Goal: Information Seeking & Learning: Learn about a topic

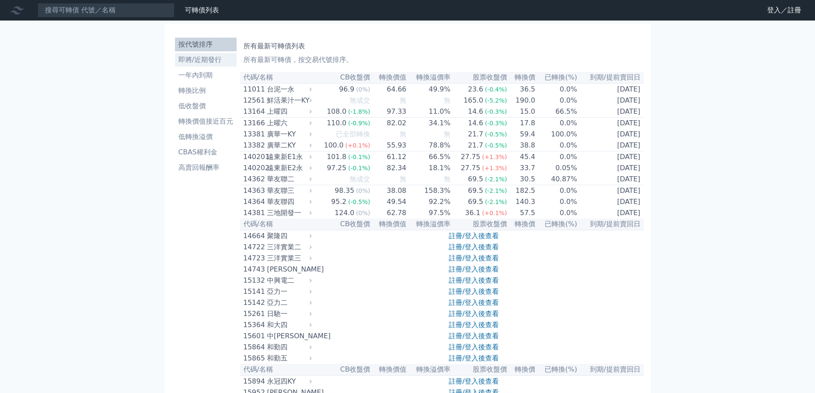
click at [207, 59] on li "即將/近期發行" at bounding box center [206, 60] width 62 height 10
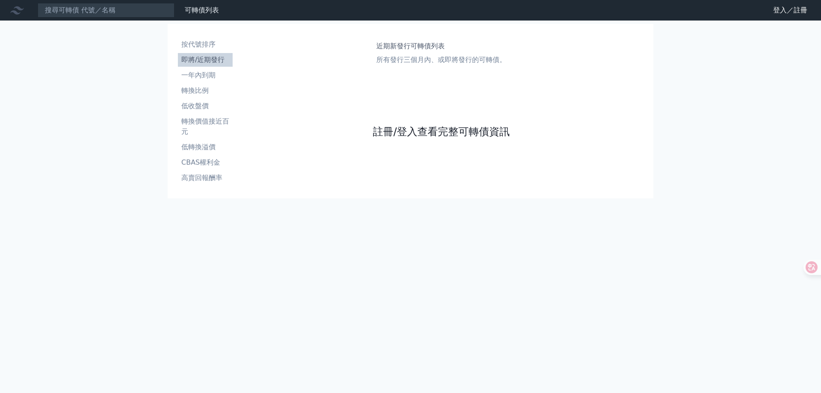
click at [437, 134] on link "註冊/登入查看完整可轉債資訊" at bounding box center [441, 132] width 137 height 14
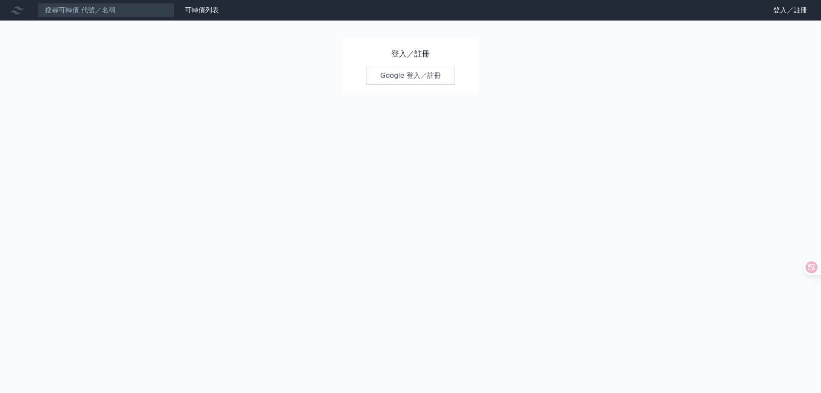
click at [412, 74] on link "Google 登入／註冊" at bounding box center [410, 76] width 89 height 18
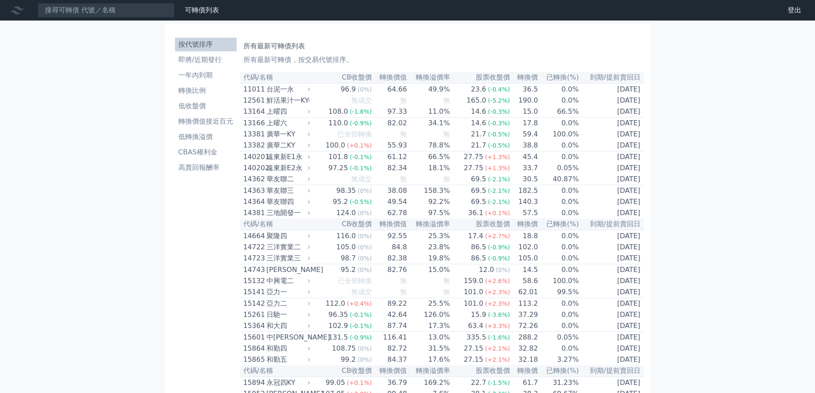
click at [202, 58] on li "即將/近期發行" at bounding box center [206, 60] width 62 height 10
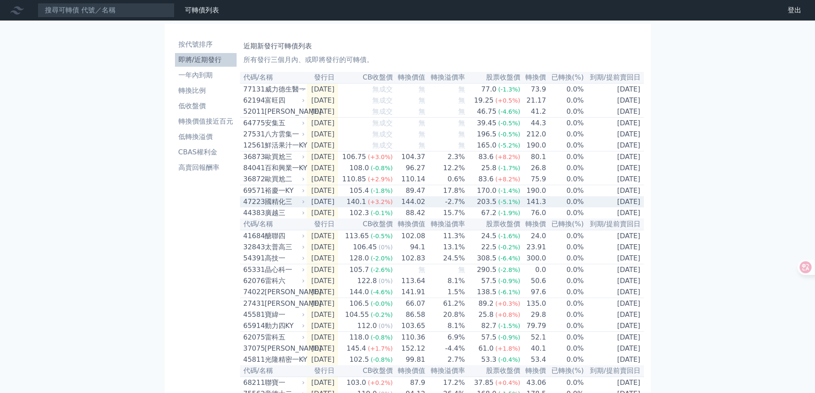
click at [338, 207] on td "[DATE]" at bounding box center [322, 201] width 31 height 11
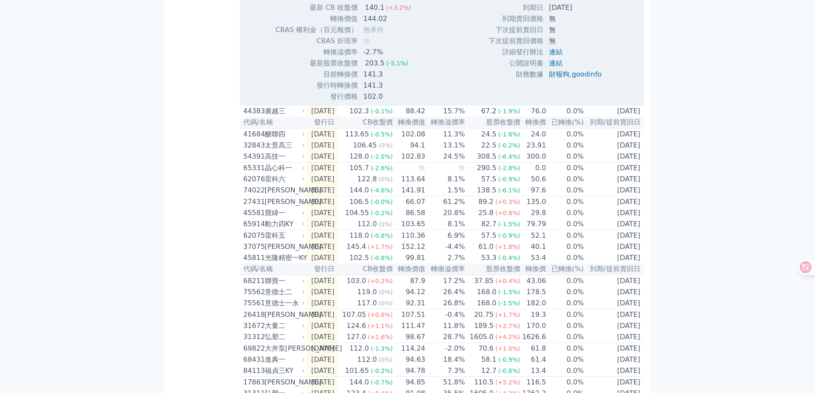
scroll to position [470, 0]
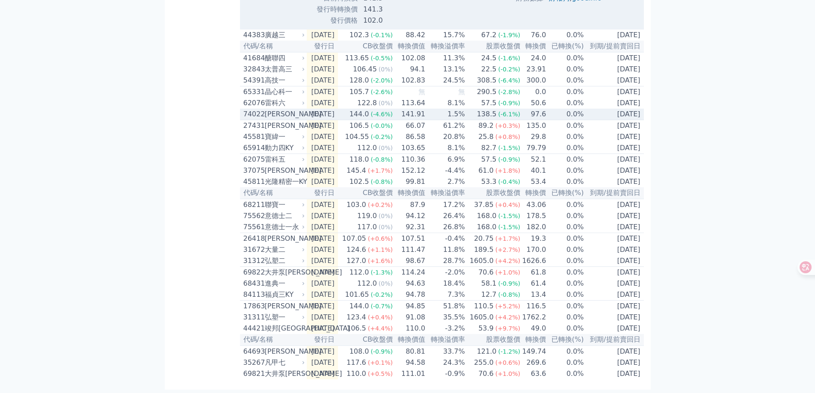
click at [354, 118] on td "144.0 (-4.6%)" at bounding box center [365, 115] width 55 height 12
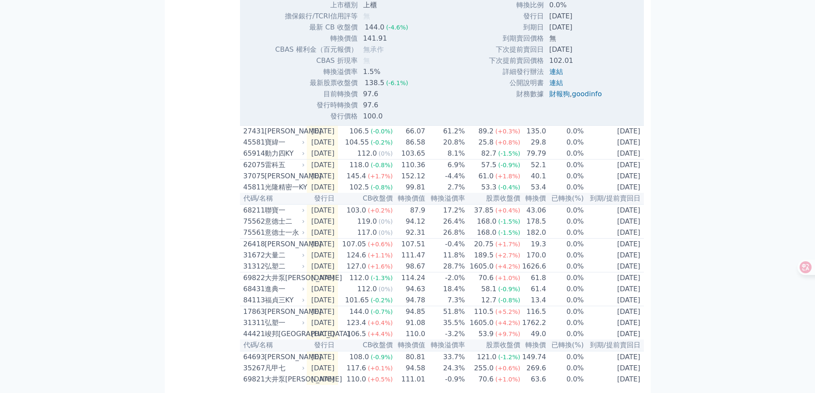
scroll to position [771, 0]
